Goal: Check status

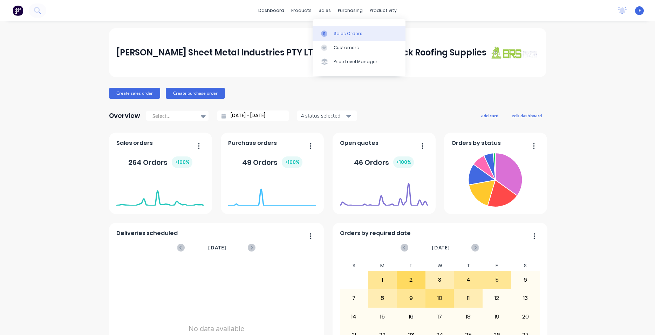
click at [347, 30] on link "Sales Orders" at bounding box center [359, 33] width 93 height 14
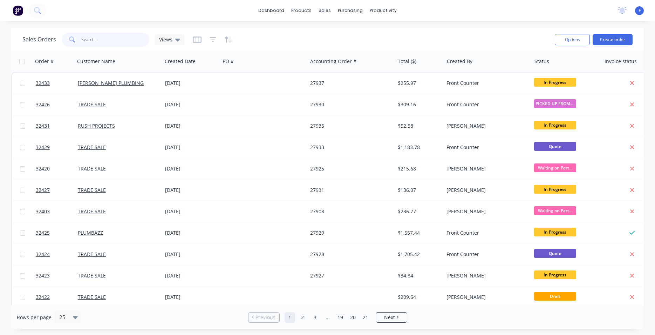
click at [94, 39] on input "text" at bounding box center [115, 40] width 68 height 14
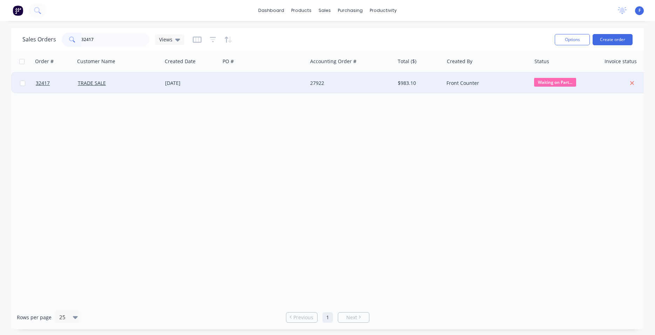
click at [563, 88] on div "Waiting on Part..." at bounding box center [564, 83] width 61 height 11
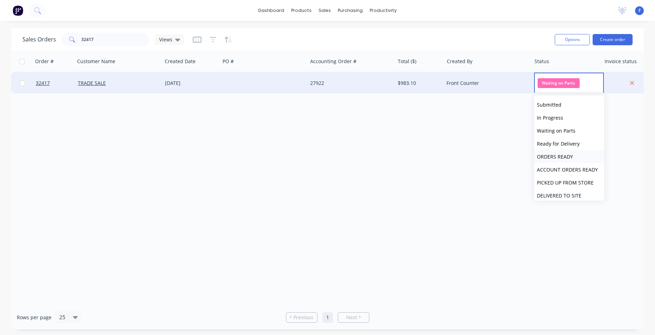
click at [561, 156] on span "ORDERS READY" at bounding box center [555, 156] width 36 height 7
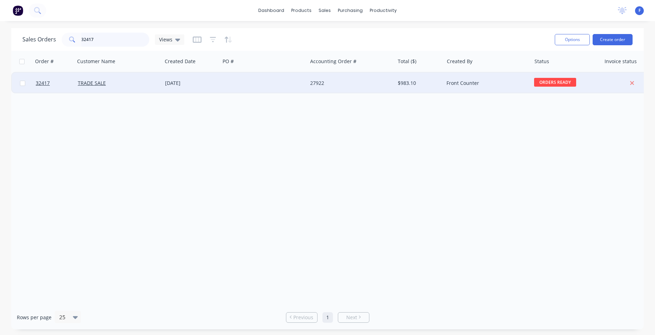
click at [114, 39] on input "32417" at bounding box center [115, 40] width 68 height 14
type input "3"
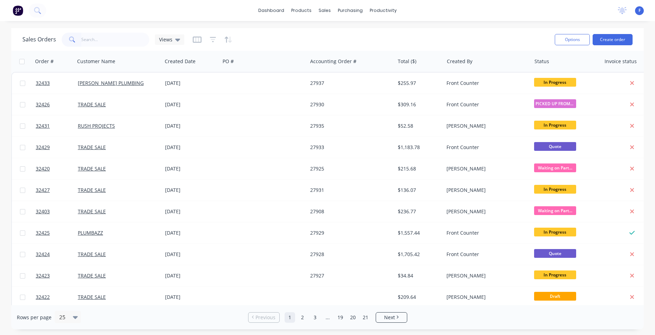
click at [19, 12] on img at bounding box center [18, 10] width 11 height 11
